Goal: Navigation & Orientation: Find specific page/section

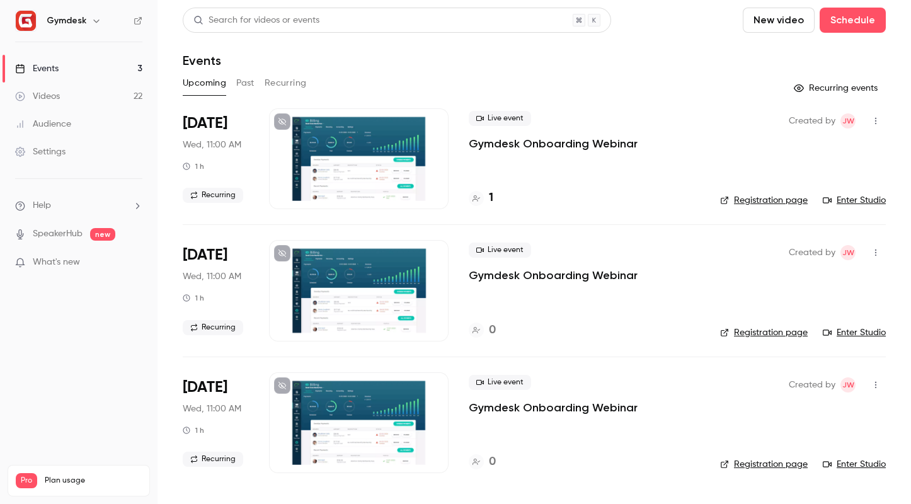
click at [246, 87] on button "Past" at bounding box center [245, 83] width 18 height 20
click at [284, 87] on button "Recurring" at bounding box center [286, 83] width 42 height 20
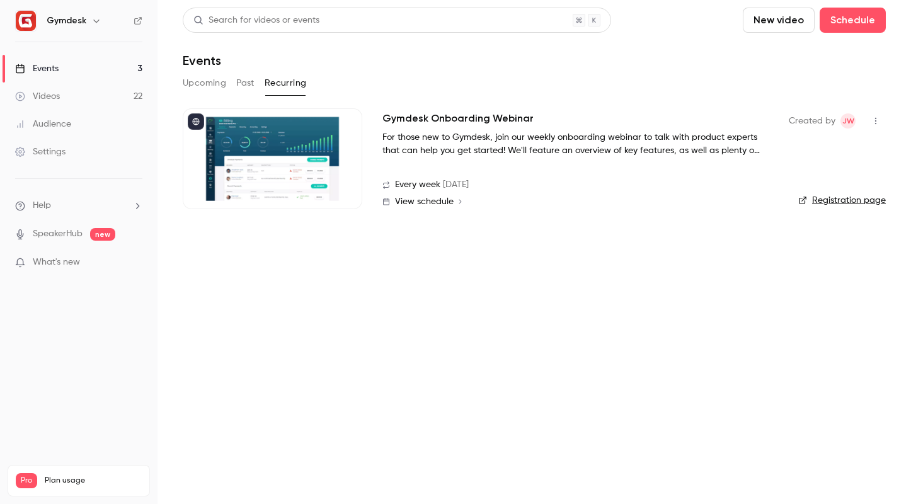
click at [188, 83] on button "Upcoming" at bounding box center [204, 83] width 43 height 20
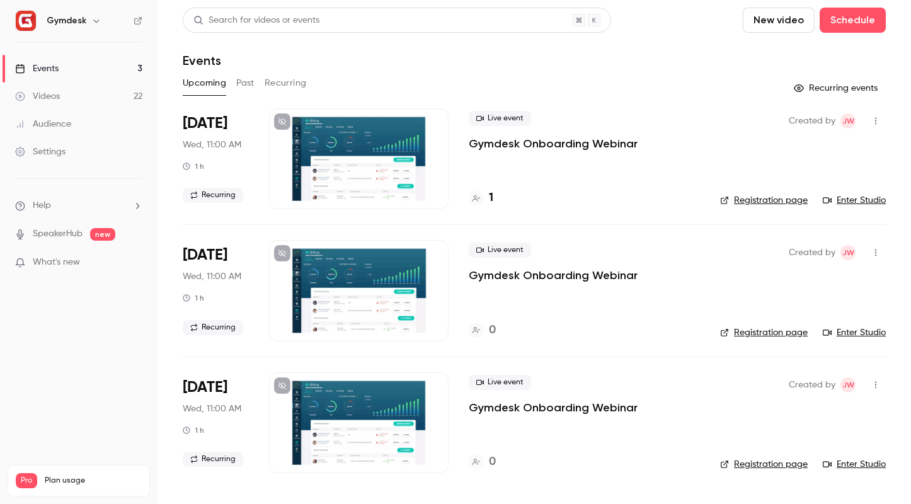
click at [240, 91] on button "Past" at bounding box center [245, 83] width 18 height 20
click at [288, 84] on button "Recurring" at bounding box center [286, 83] width 42 height 20
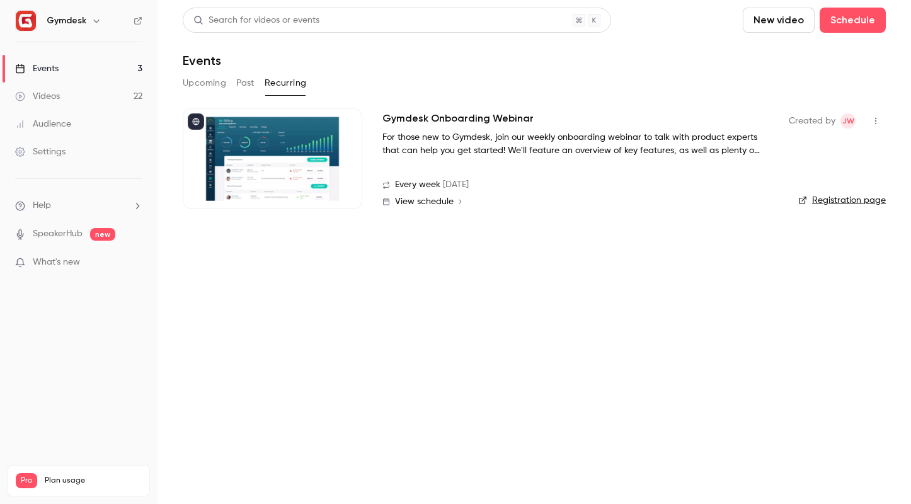
click at [201, 85] on button "Upcoming" at bounding box center [204, 83] width 43 height 20
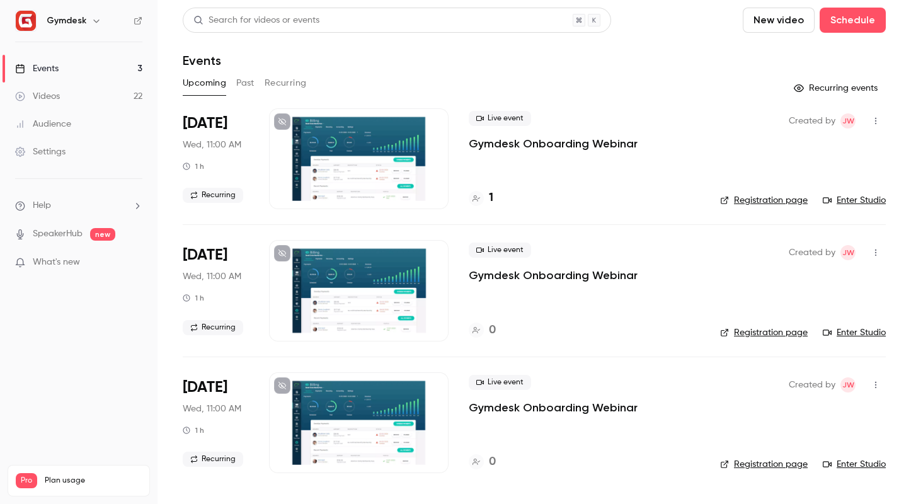
click at [246, 81] on button "Past" at bounding box center [245, 83] width 18 height 20
click at [288, 76] on button "Recurring" at bounding box center [286, 83] width 42 height 20
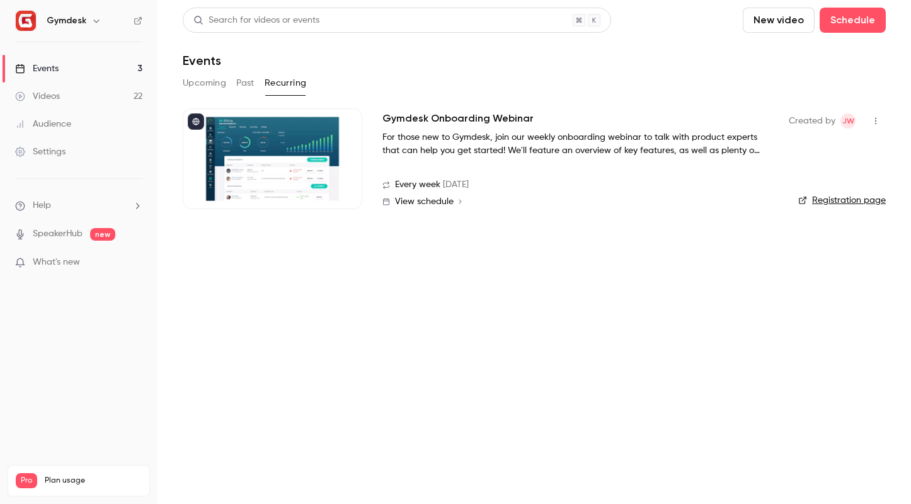
click at [230, 81] on div "Upcoming Past Recurring" at bounding box center [534, 83] width 703 height 20
click at [248, 83] on button "Past" at bounding box center [245, 83] width 18 height 20
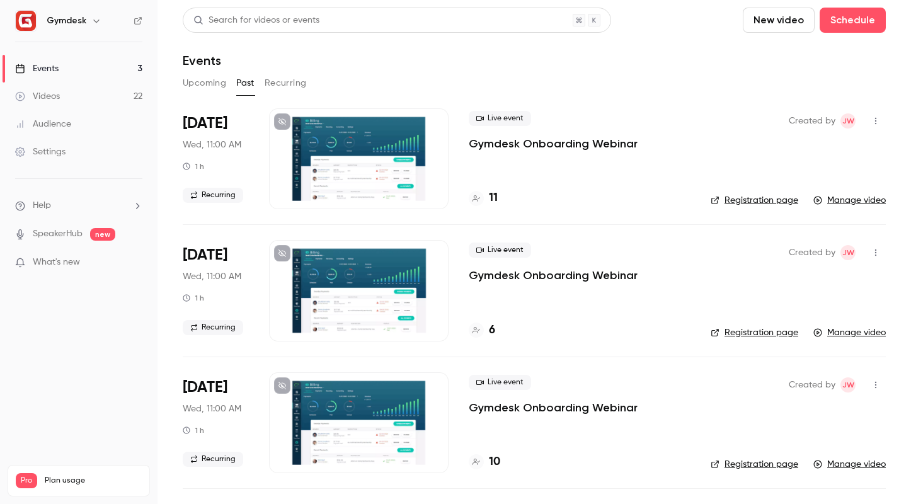
click at [212, 83] on button "Upcoming" at bounding box center [204, 83] width 43 height 20
click at [237, 90] on button "Past" at bounding box center [245, 83] width 18 height 20
click at [270, 83] on button "Recurring" at bounding box center [286, 83] width 42 height 20
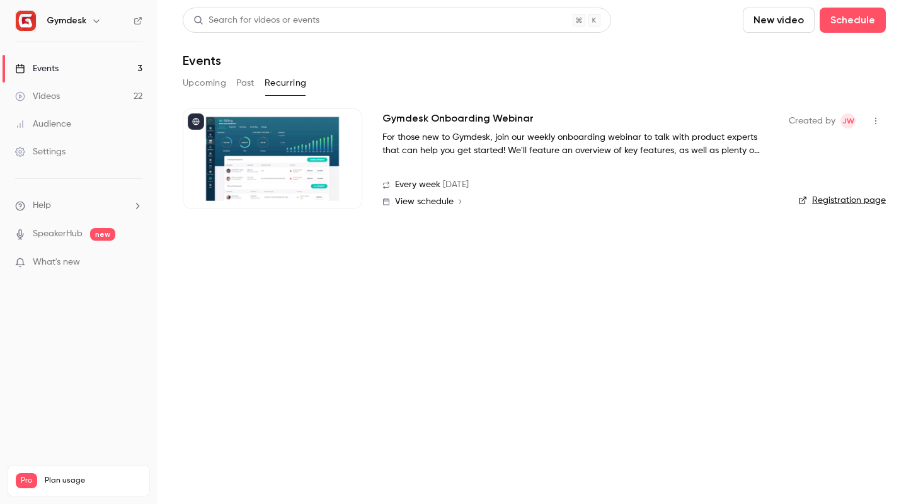
click at [236, 83] on button "Past" at bounding box center [245, 83] width 18 height 20
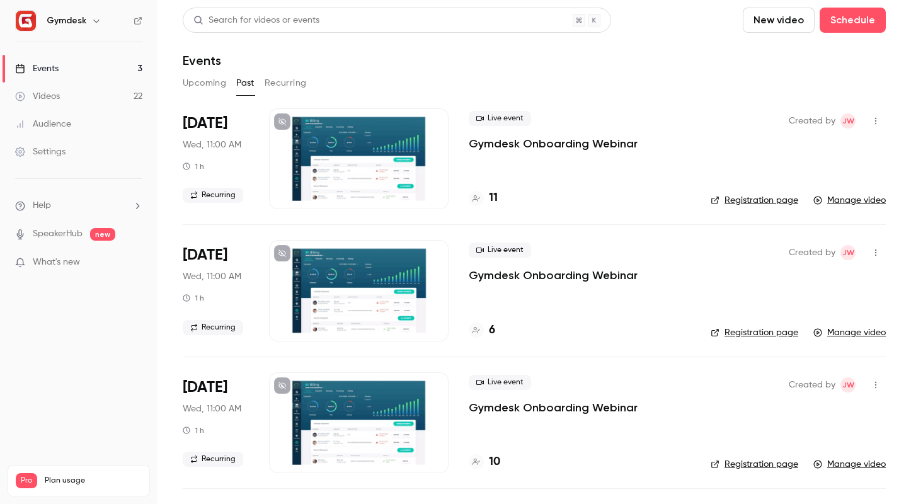
click at [281, 75] on button "Recurring" at bounding box center [286, 83] width 42 height 20
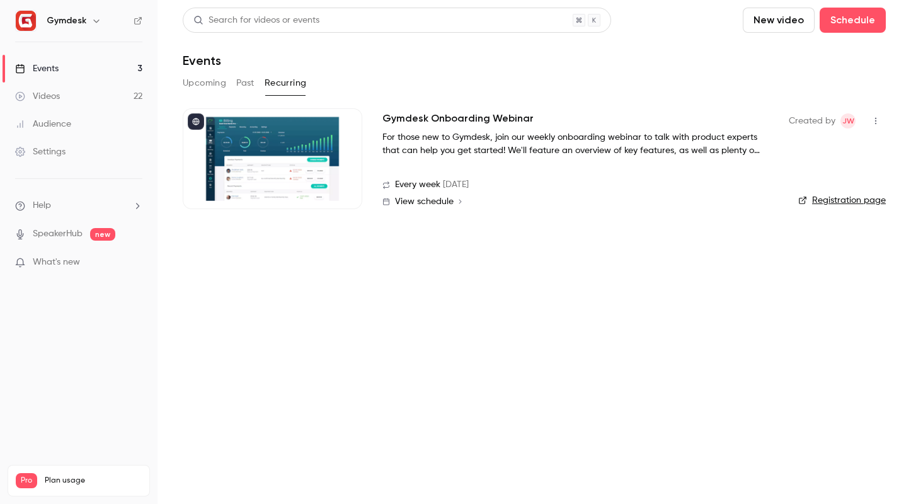
click at [252, 85] on button "Past" at bounding box center [245, 83] width 18 height 20
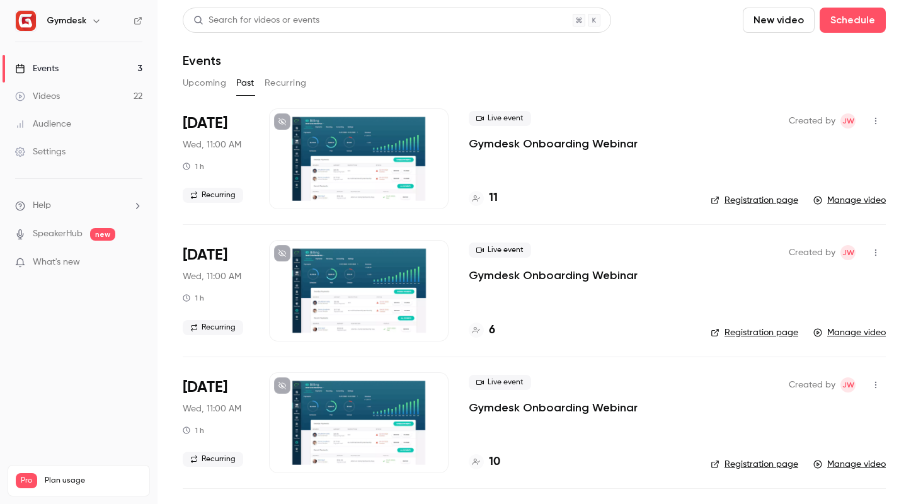
click at [182, 85] on main "Search for videos or events New video Schedule Events Upcoming Past Recurring […" at bounding box center [533, 252] width 753 height 504
click at [185, 84] on button "Upcoming" at bounding box center [204, 83] width 43 height 20
click at [275, 86] on button "Recurring" at bounding box center [286, 83] width 42 height 20
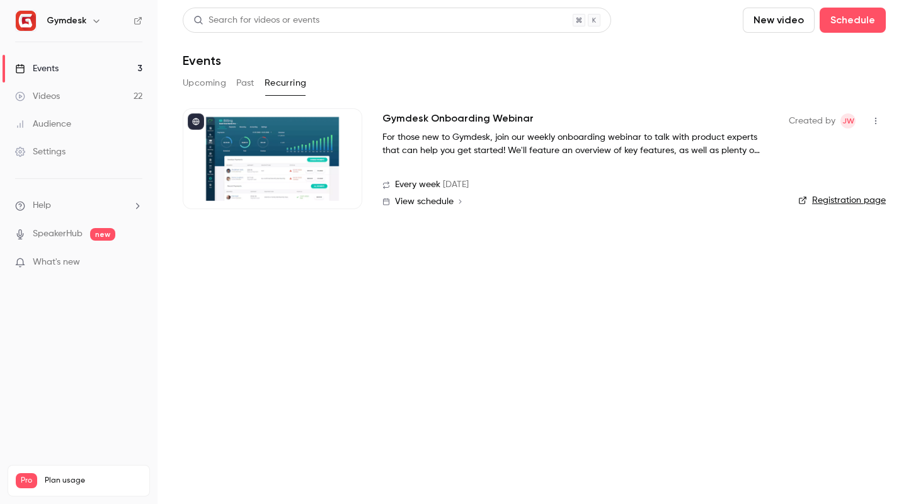
click at [226, 75] on div "Upcoming Past Recurring" at bounding box center [534, 83] width 703 height 20
click at [237, 81] on button "Past" at bounding box center [245, 83] width 18 height 20
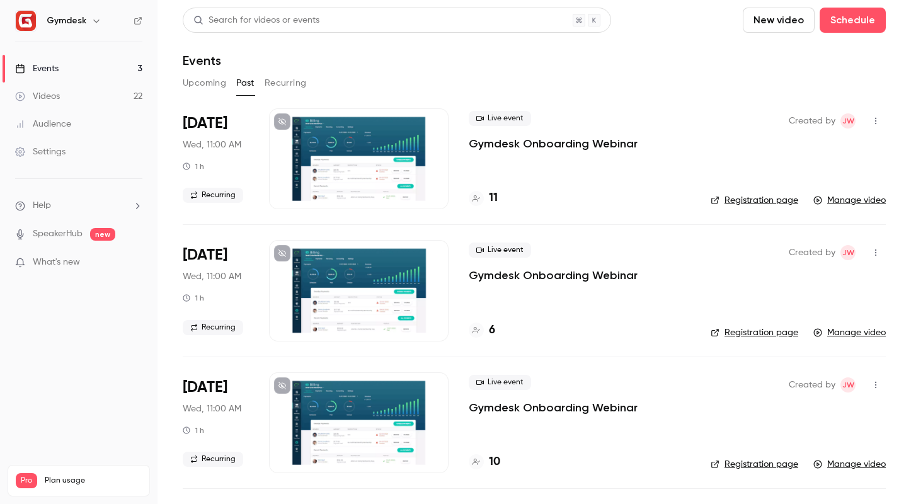
click at [213, 81] on button "Upcoming" at bounding box center [204, 83] width 43 height 20
click at [286, 71] on div "Search for videos or events New video Schedule Events Upcoming Past Recurring R…" at bounding box center [534, 248] width 703 height 481
click at [271, 77] on button "Recurring" at bounding box center [286, 83] width 42 height 20
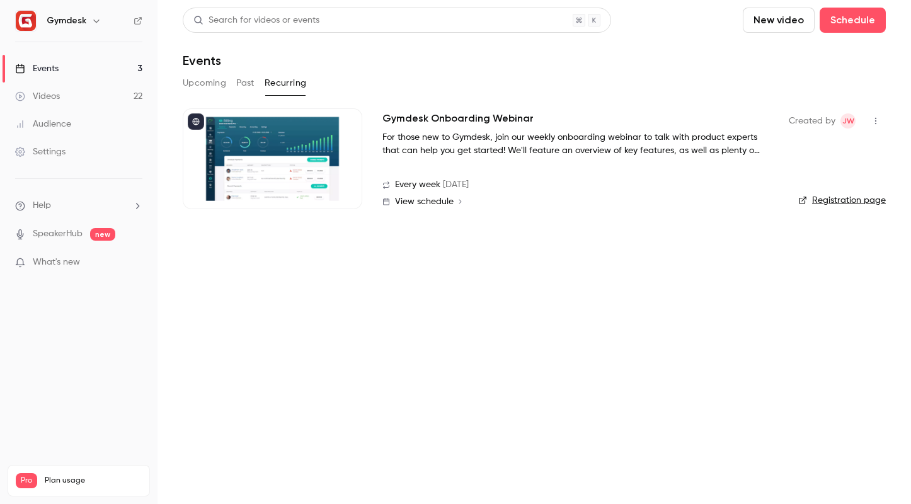
click at [254, 80] on button "Past" at bounding box center [245, 83] width 18 height 20
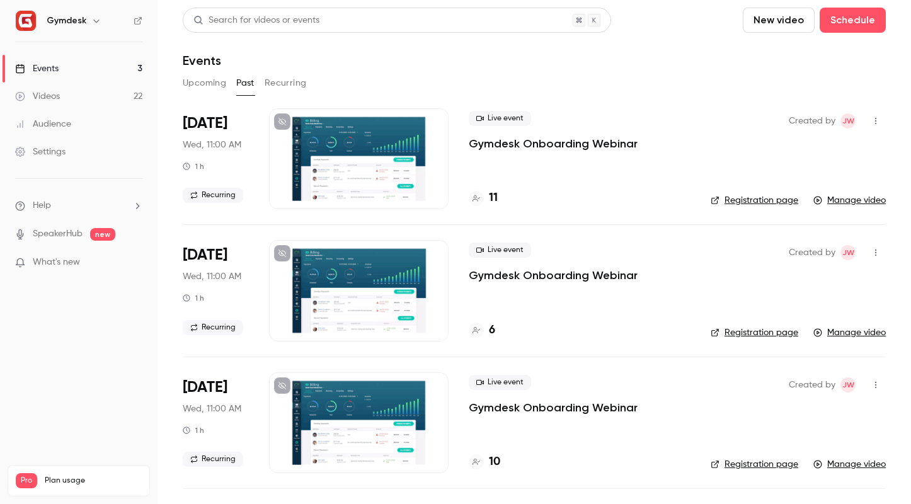
click at [201, 87] on button "Upcoming" at bounding box center [204, 83] width 43 height 20
click at [97, 104] on link "Videos 22" at bounding box center [78, 97] width 157 height 28
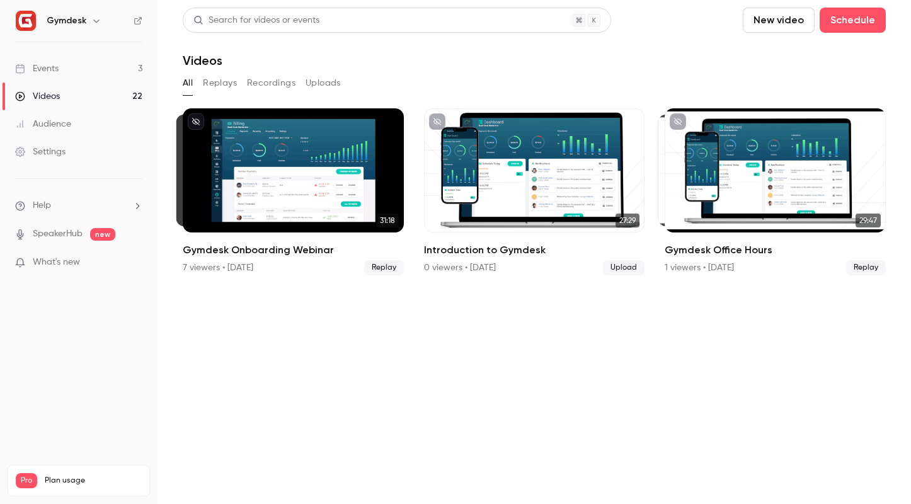
click at [62, 72] on link "Events 3" at bounding box center [78, 69] width 157 height 28
